Goal: Check status: Check status

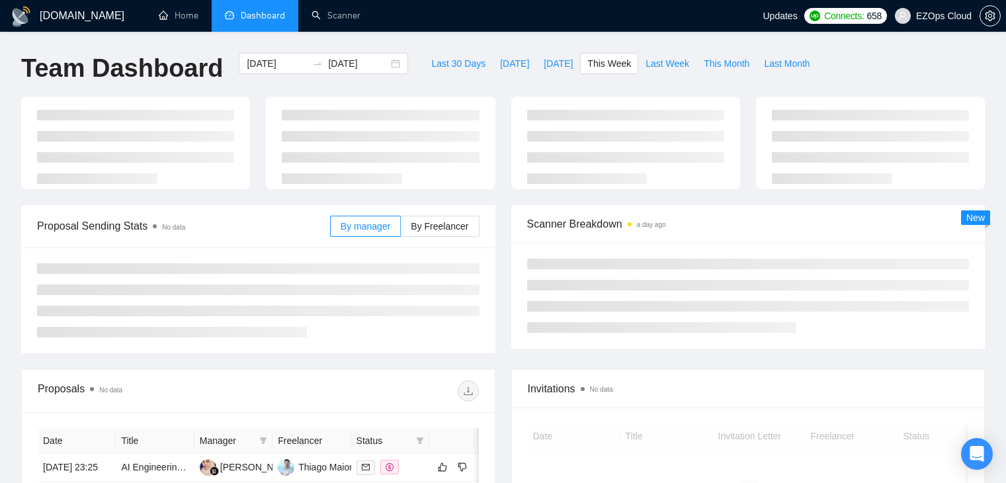
type input "[DATE]"
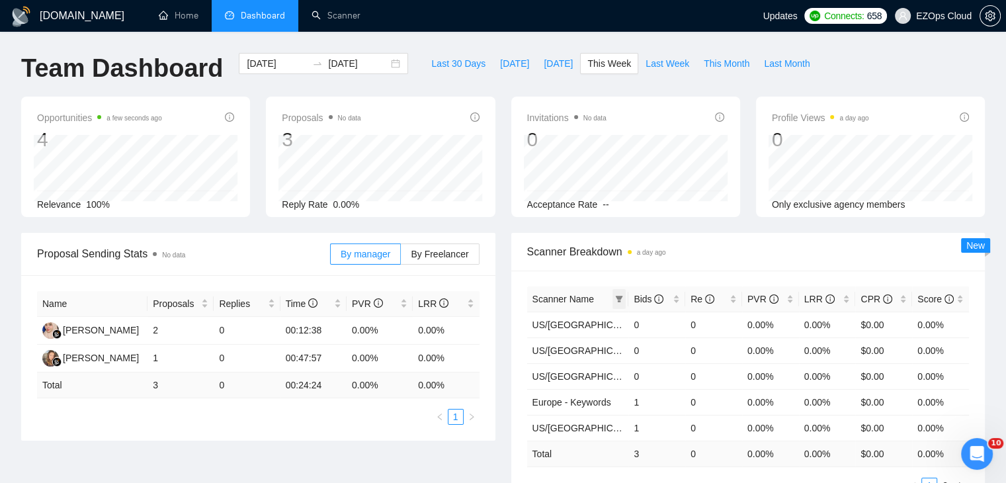
click at [623, 292] on span at bounding box center [618, 299] width 13 height 20
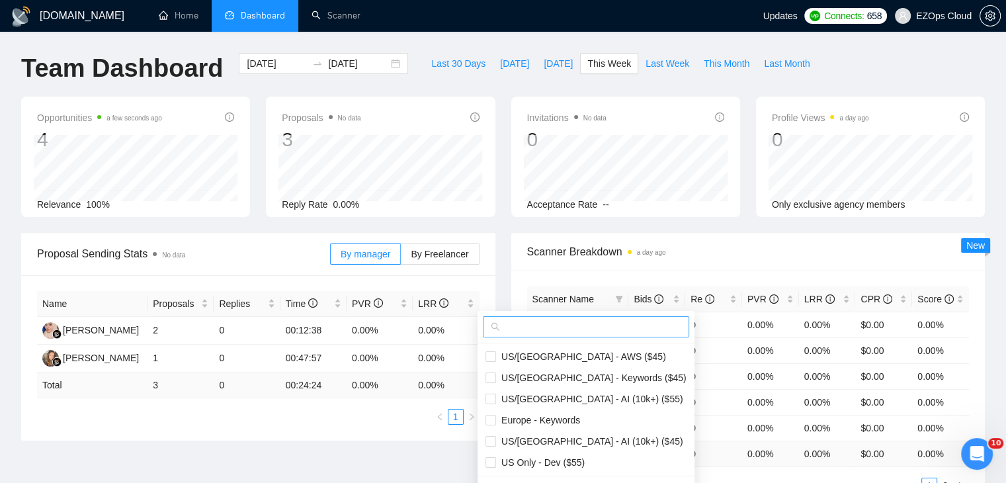
click at [564, 332] on input "text" at bounding box center [592, 326] width 179 height 15
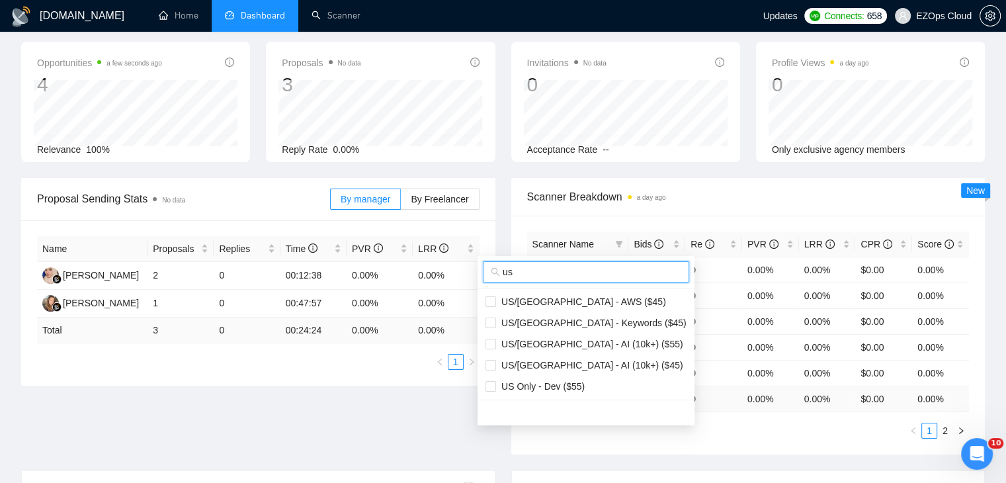
scroll to position [132, 0]
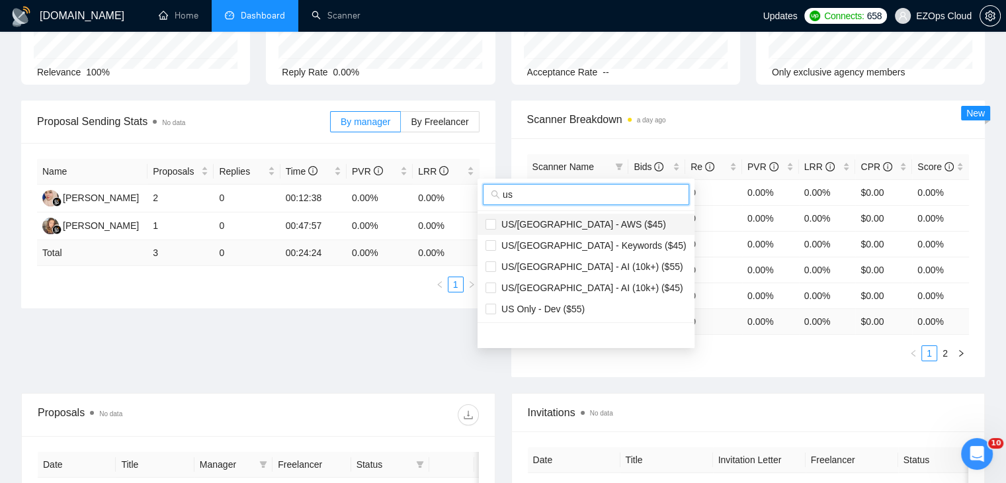
type input "us"
click at [577, 223] on span "US/[GEOGRAPHIC_DATA] - AWS ($45)" at bounding box center [581, 224] width 170 height 11
checkbox input "true"
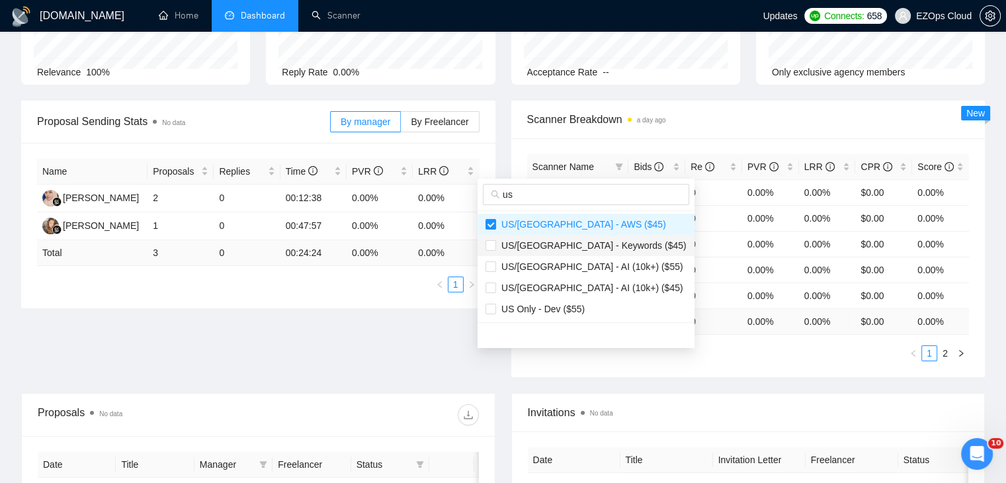
click at [582, 248] on span "US/[GEOGRAPHIC_DATA] - Keywords ($45)" at bounding box center [591, 245] width 190 height 11
checkbox input "true"
click at [688, 364] on main "Team Dashboard [DATE] [DATE] Last 30 Days [DATE] [DATE] This Week Last Week Thi…" at bounding box center [502, 270] width 963 height 699
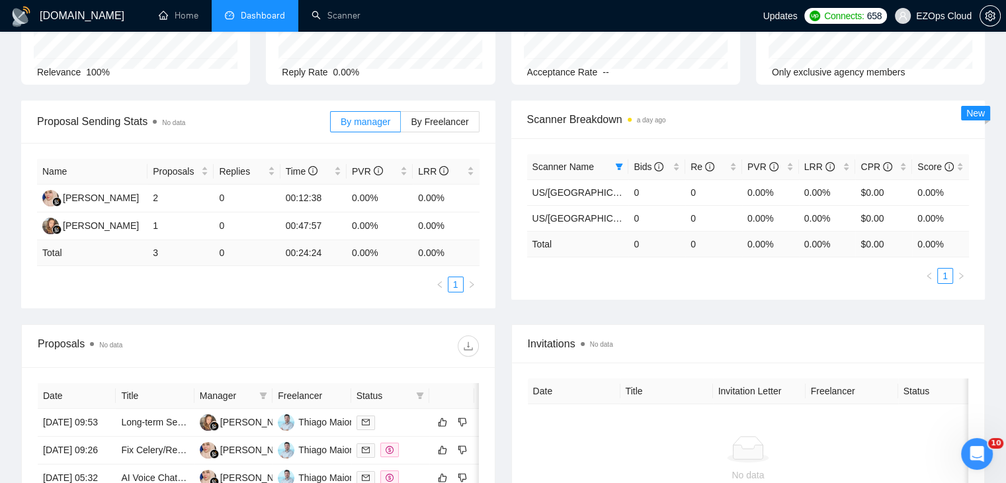
scroll to position [0, 0]
